Goal: Navigation & Orientation: Find specific page/section

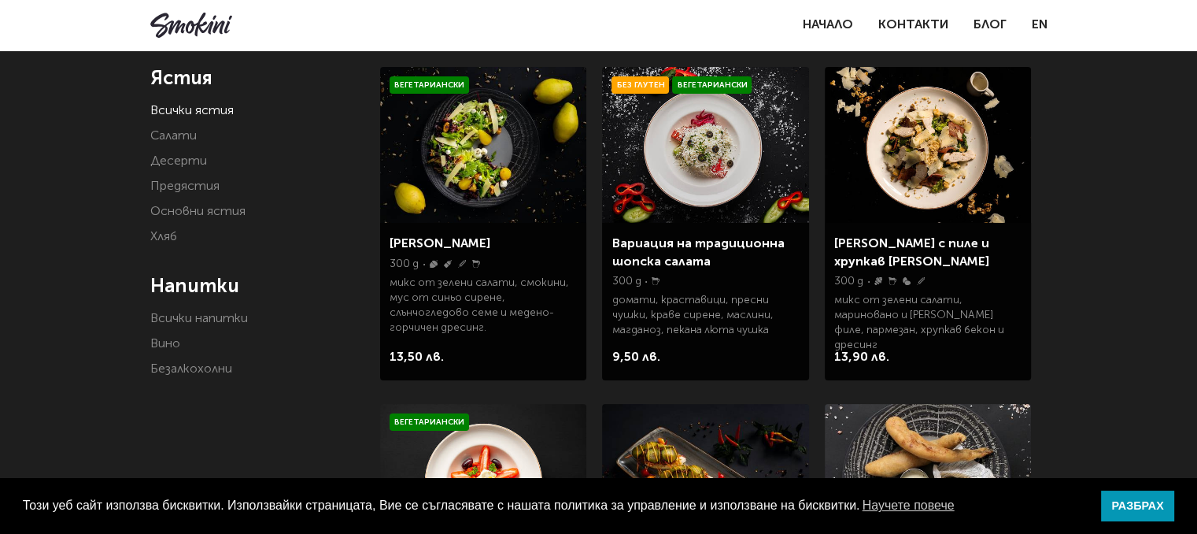
scroll to position [279, 0]
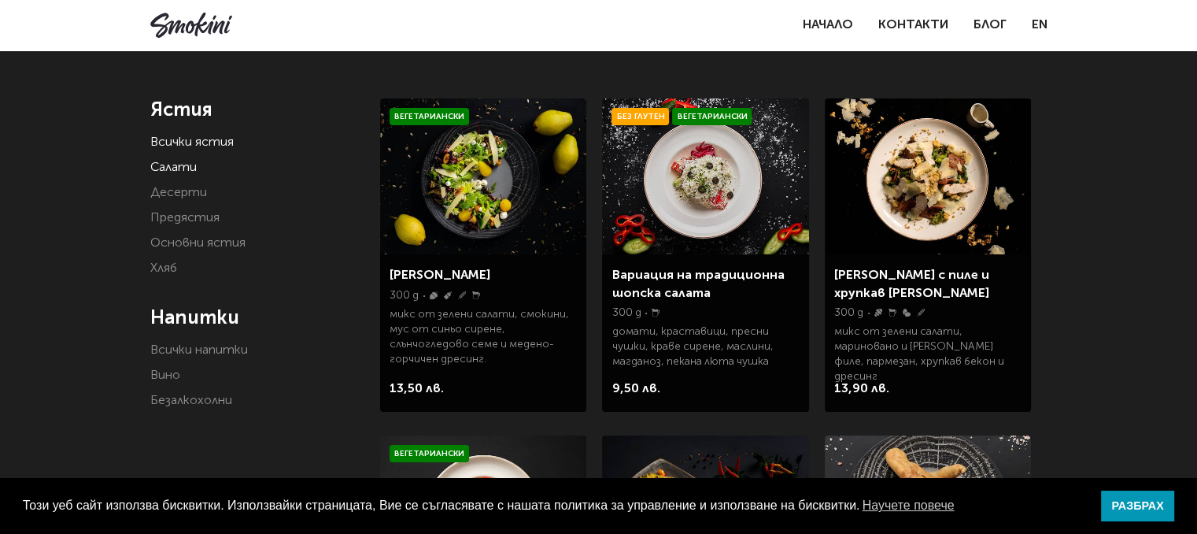
click at [176, 168] on link "Салати" at bounding box center [173, 167] width 46 height 13
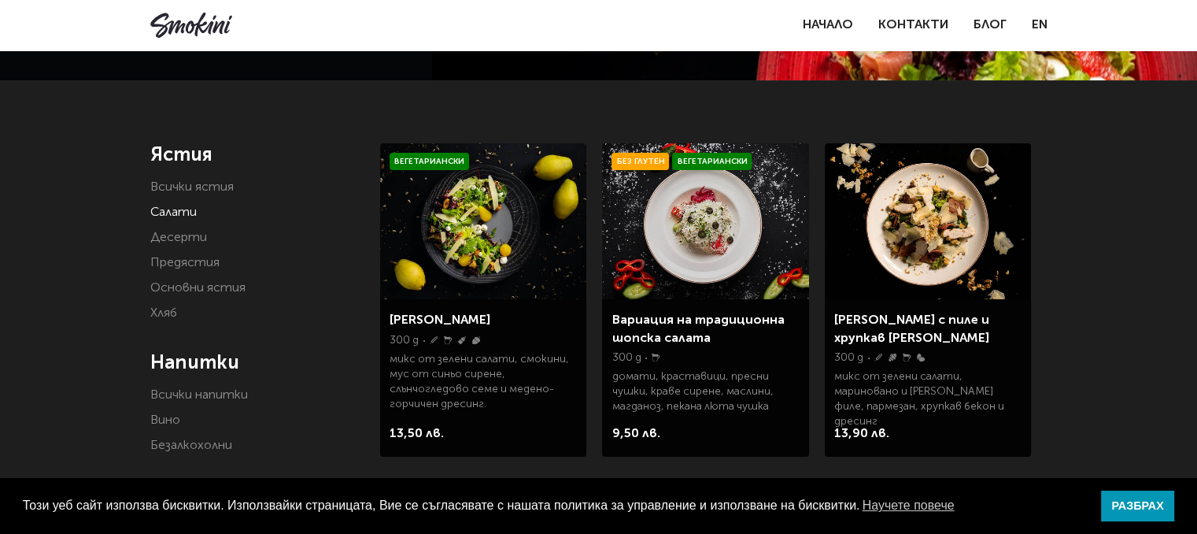
scroll to position [231, 0]
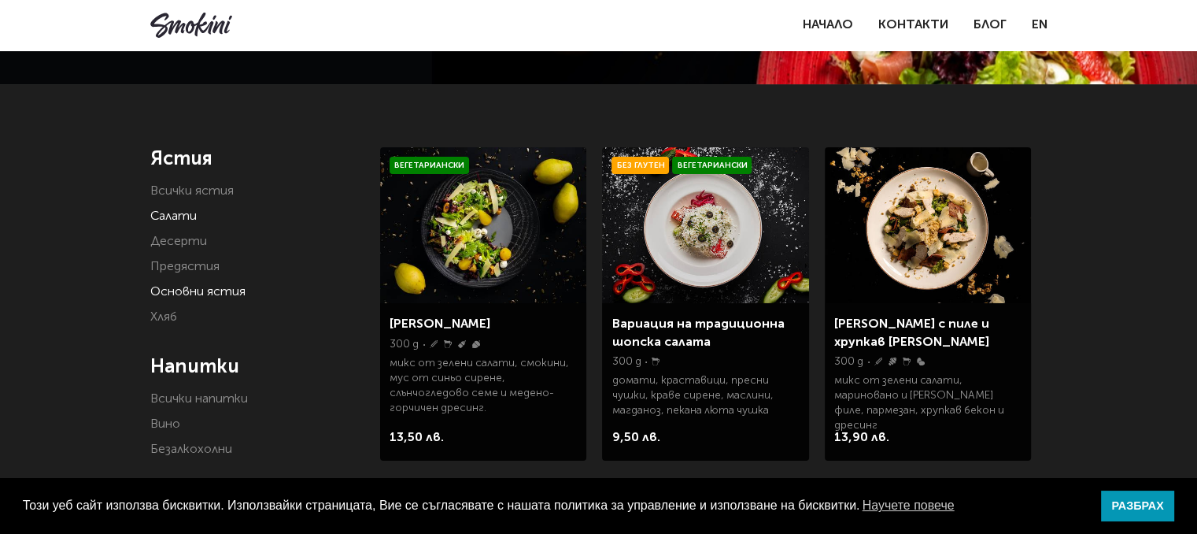
click at [190, 290] on link "Основни ястия" at bounding box center [197, 292] width 95 height 13
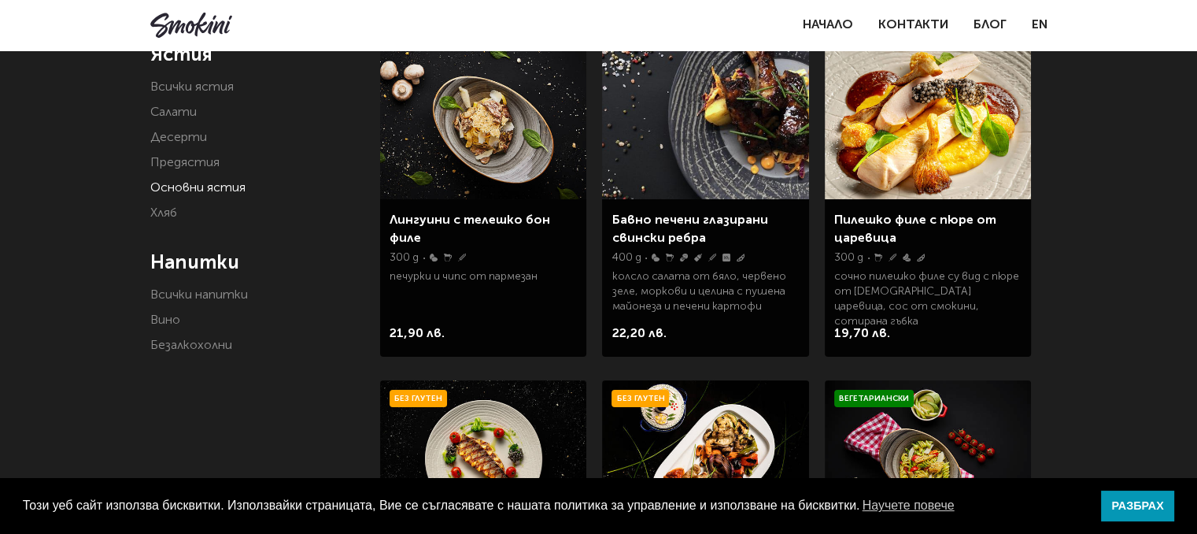
scroll to position [340, 0]
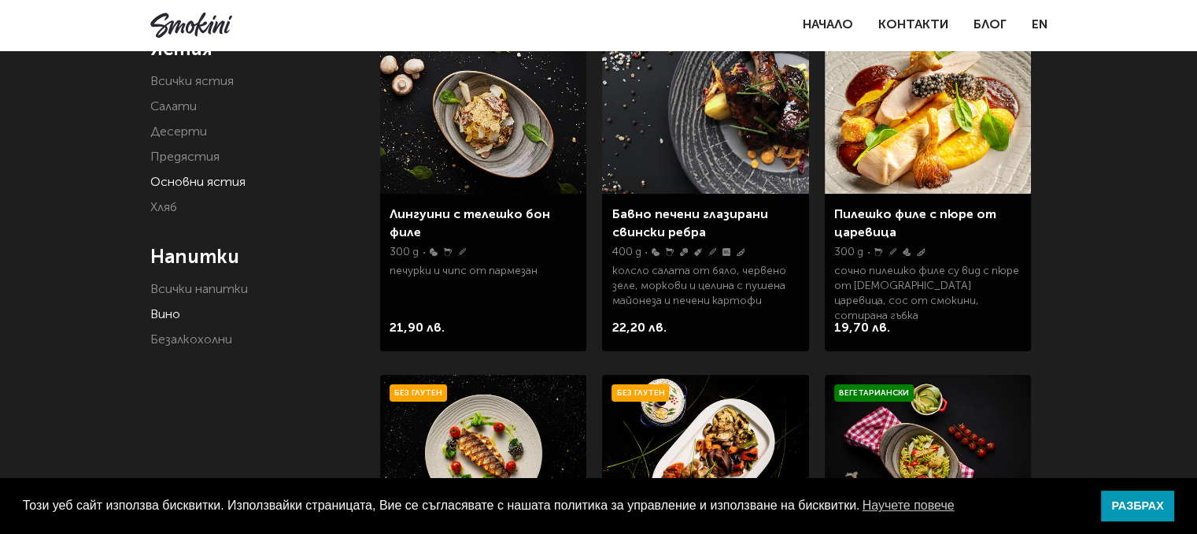
click at [162, 321] on link "Вино" at bounding box center [165, 315] width 30 height 13
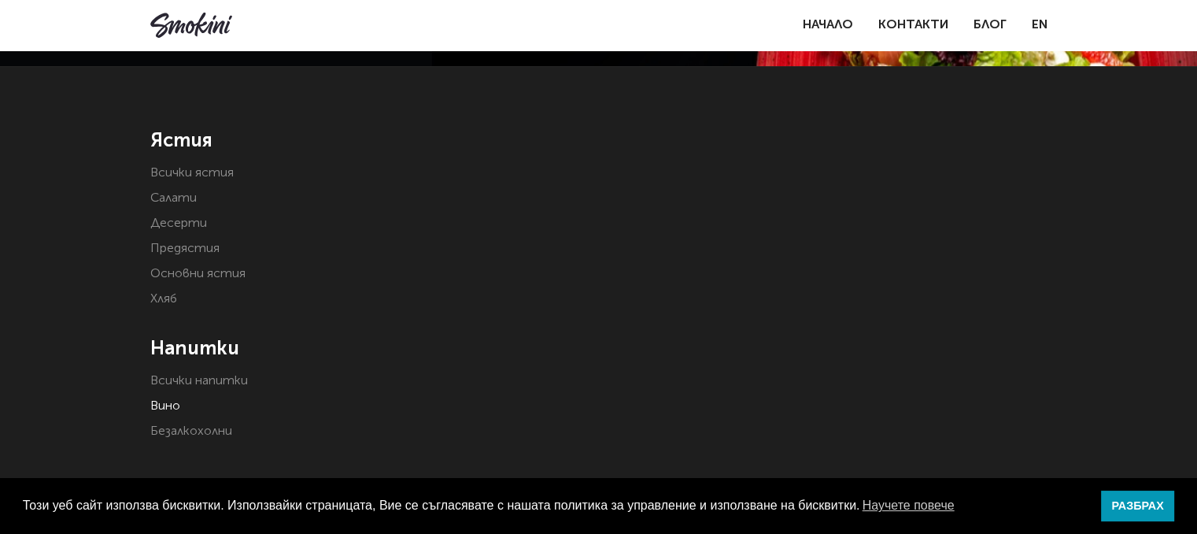
scroll to position [251, 0]
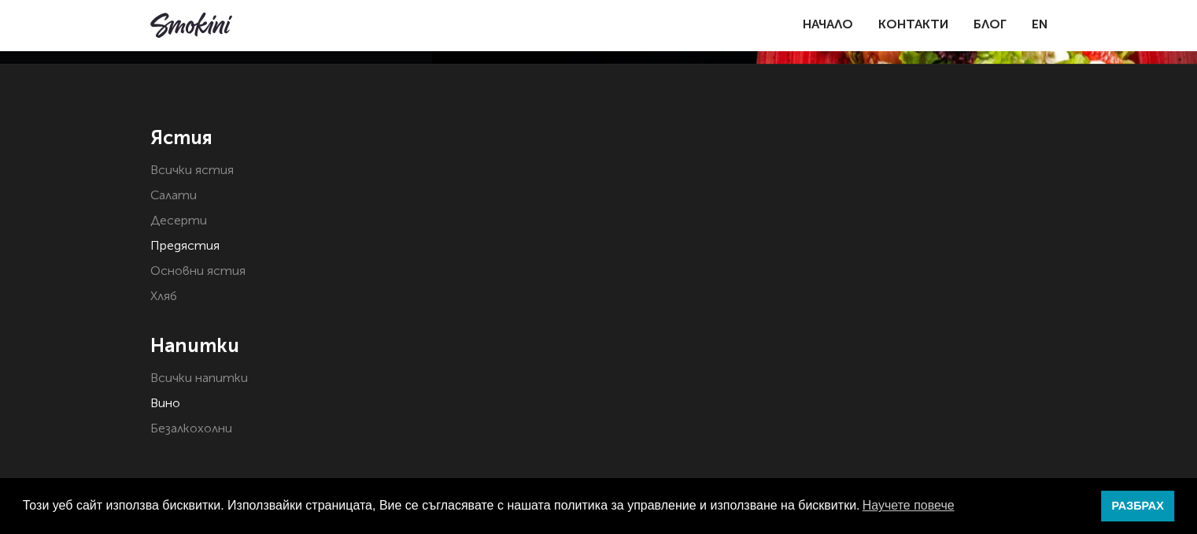
click at [184, 246] on link "Предястия" at bounding box center [184, 246] width 69 height 13
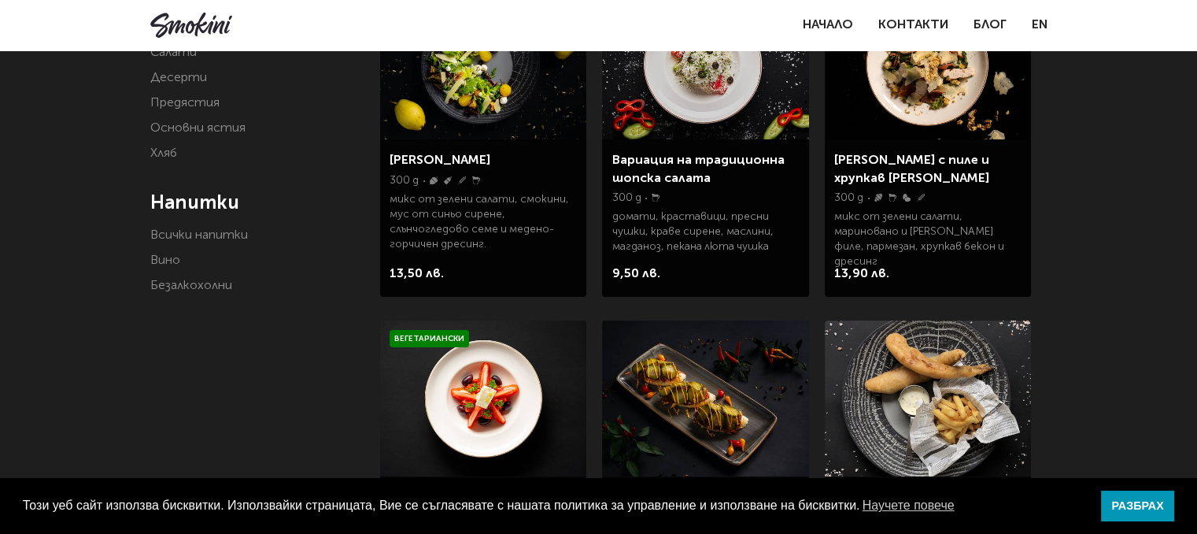
scroll to position [371, 0]
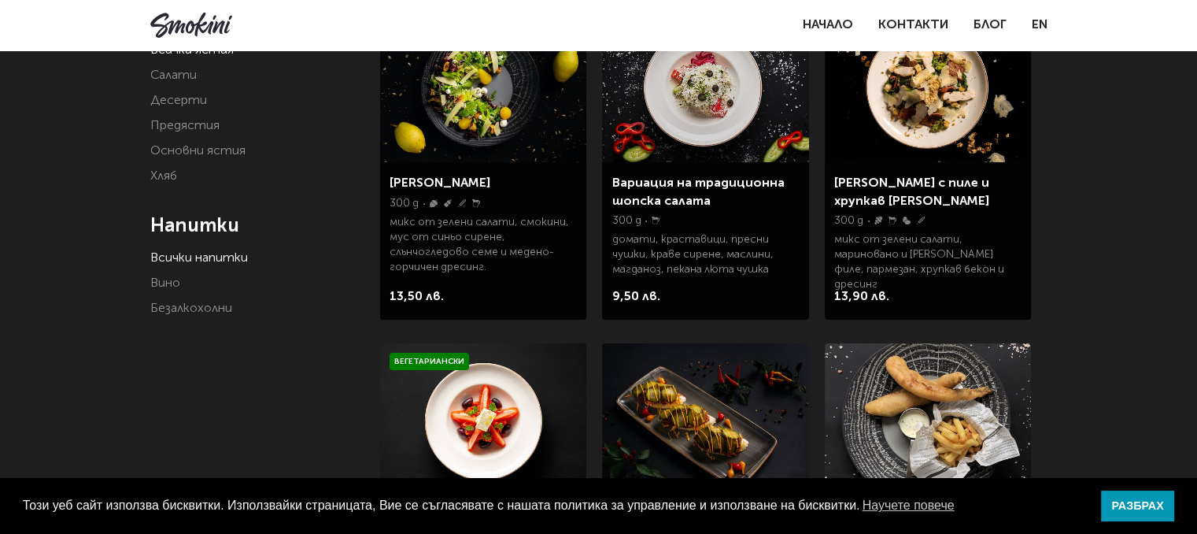
click at [214, 257] on link "Всички напитки" at bounding box center [199, 258] width 98 height 13
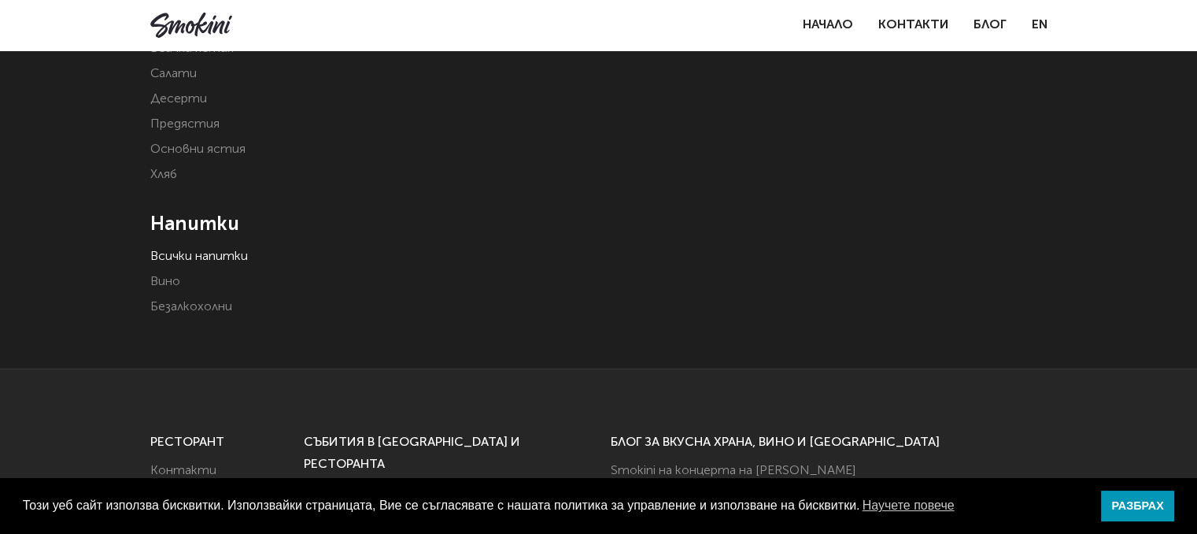
scroll to position [364, 0]
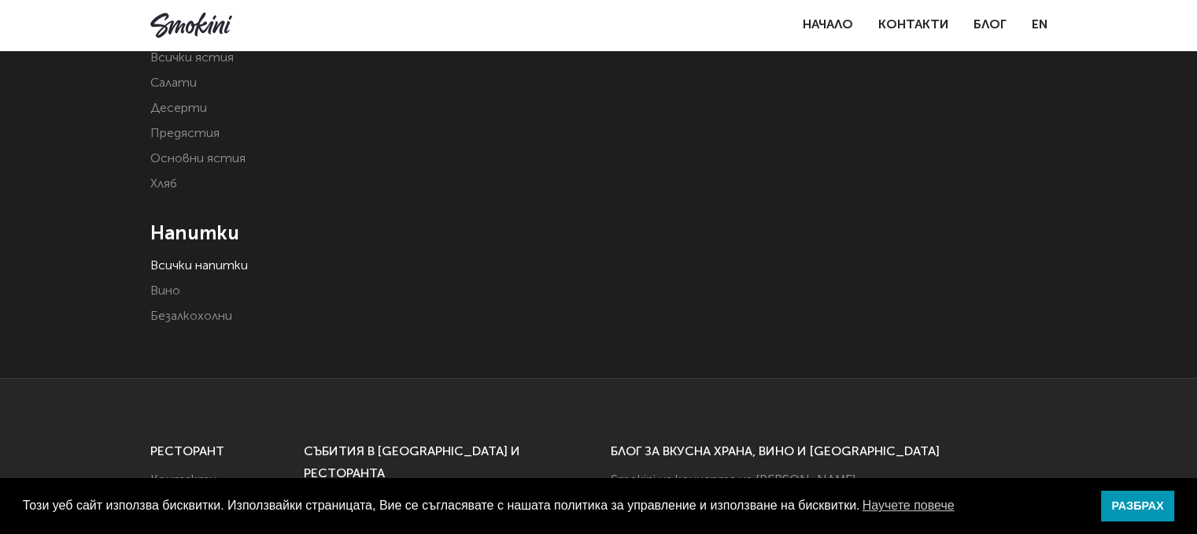
click at [220, 269] on link "Всички напитки" at bounding box center [199, 266] width 98 height 13
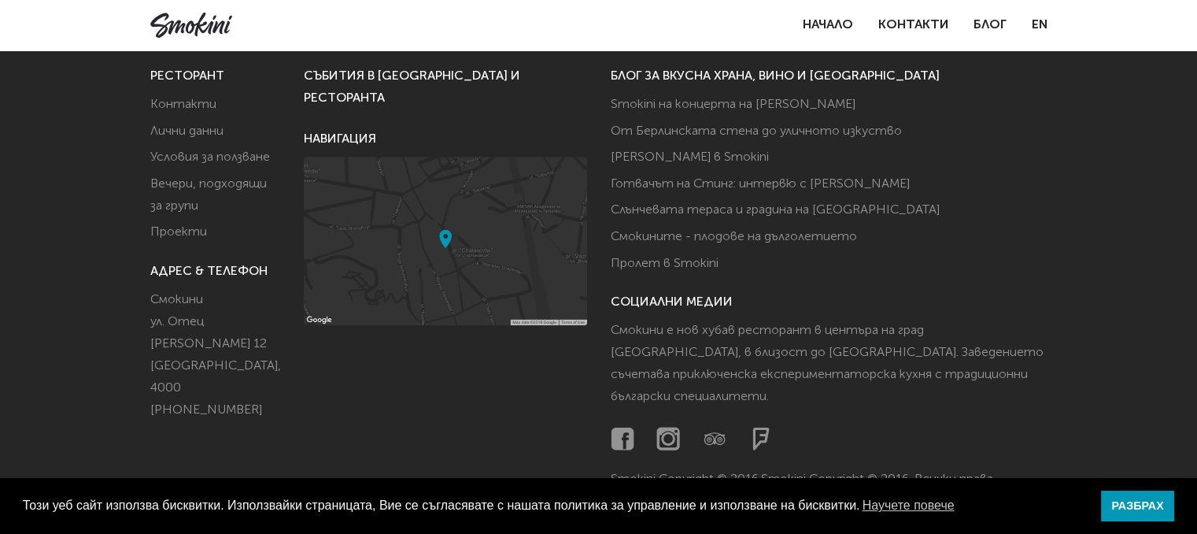
scroll to position [757, 0]
